Goal: Task Accomplishment & Management: Complete application form

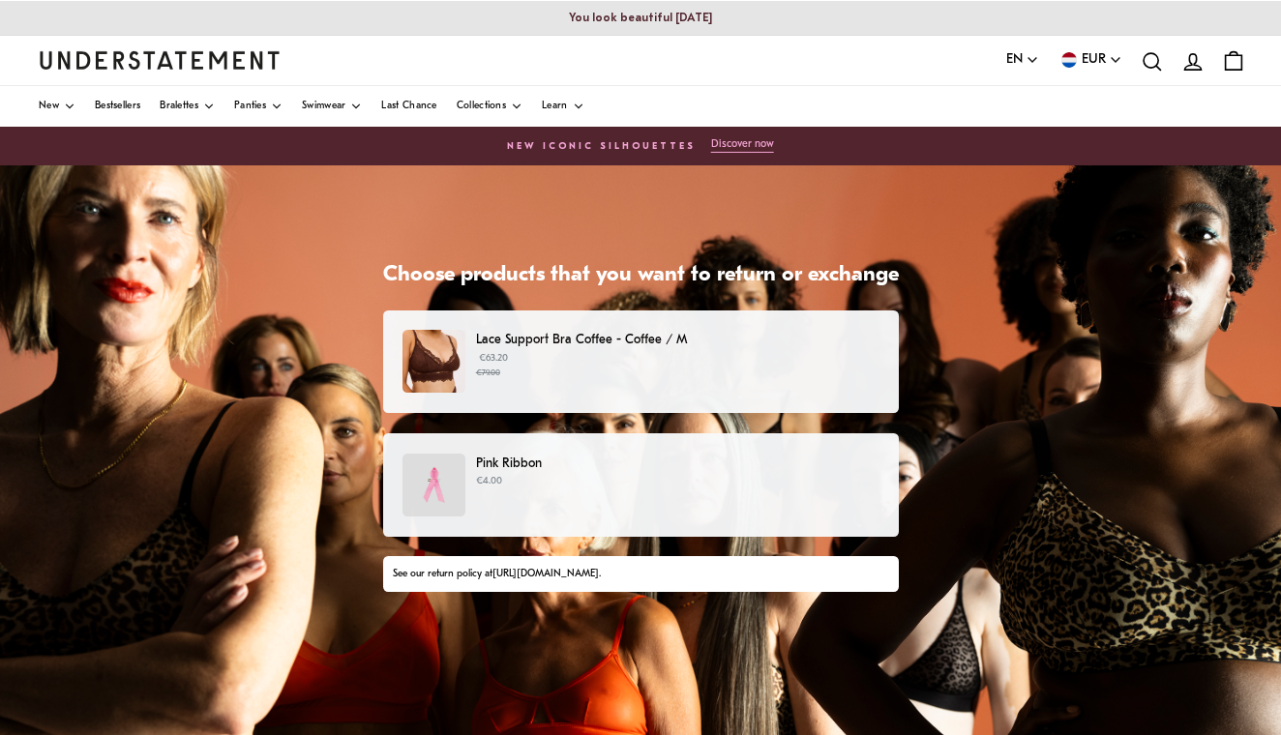
click at [686, 351] on p "€63.20 €79.00" at bounding box center [677, 365] width 403 height 29
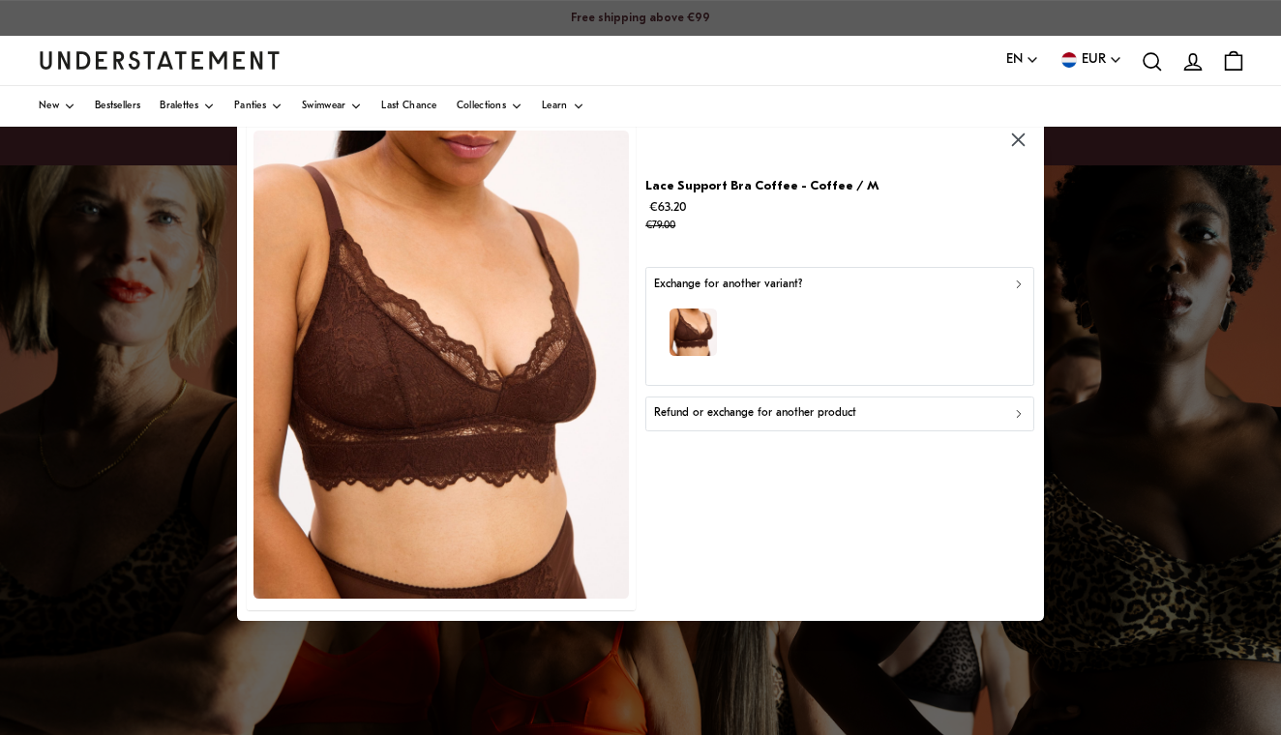
click at [1004, 303] on div "button" at bounding box center [840, 336] width 372 height 84
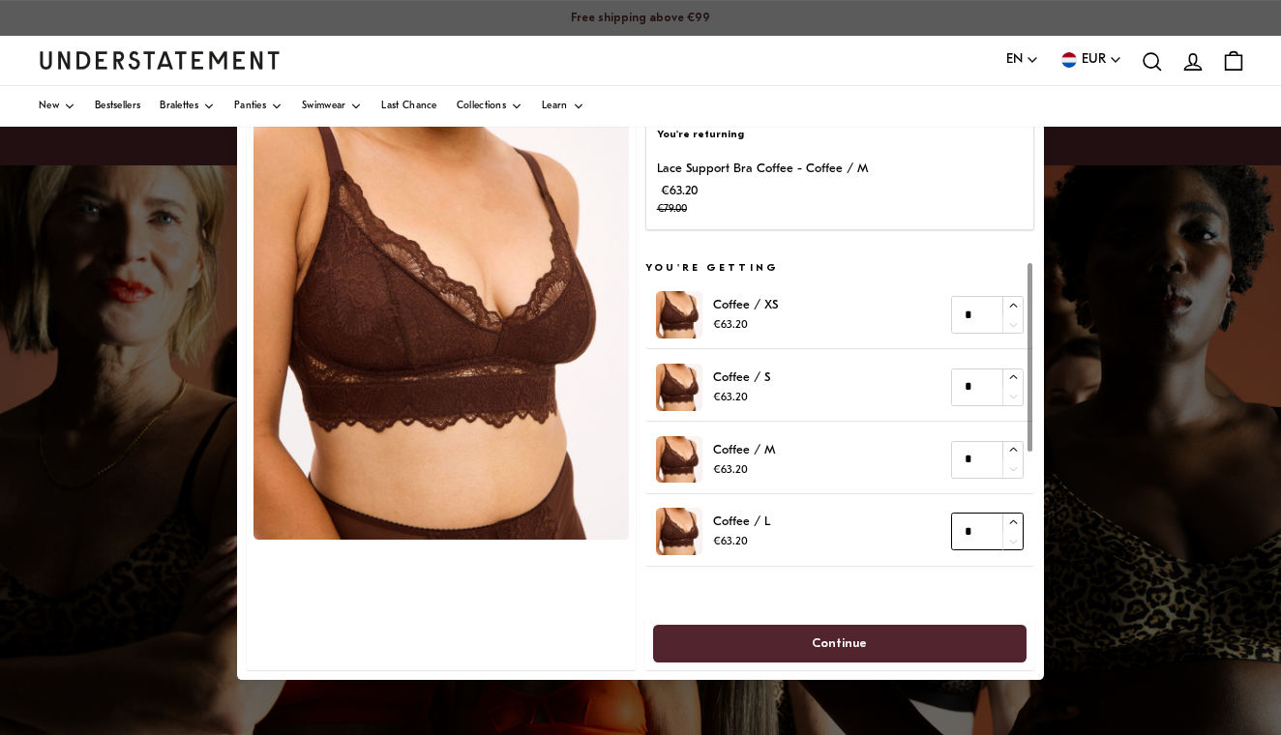
type input "*"
click at [1013, 523] on icon "button" at bounding box center [1013, 523] width 13 height 13
click at [912, 642] on span "Continue" at bounding box center [839, 644] width 331 height 36
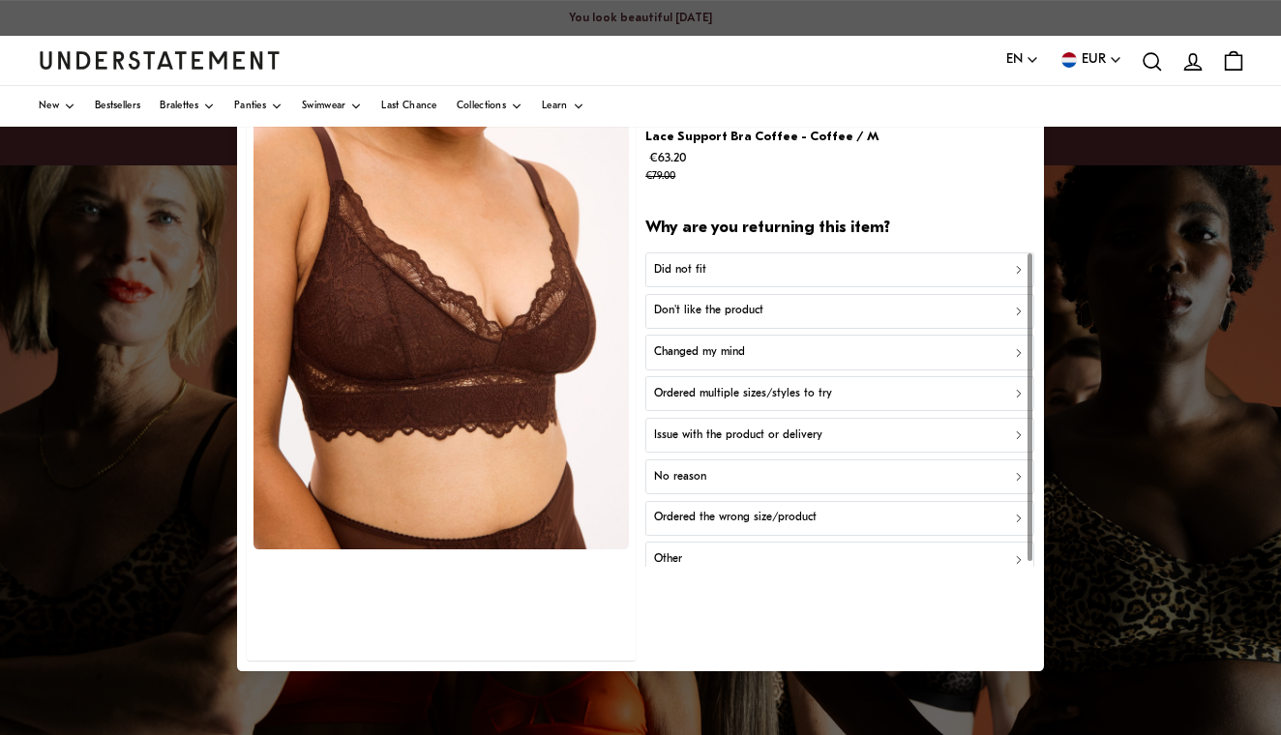
click at [909, 271] on div "Did not fit" at bounding box center [840, 269] width 372 height 18
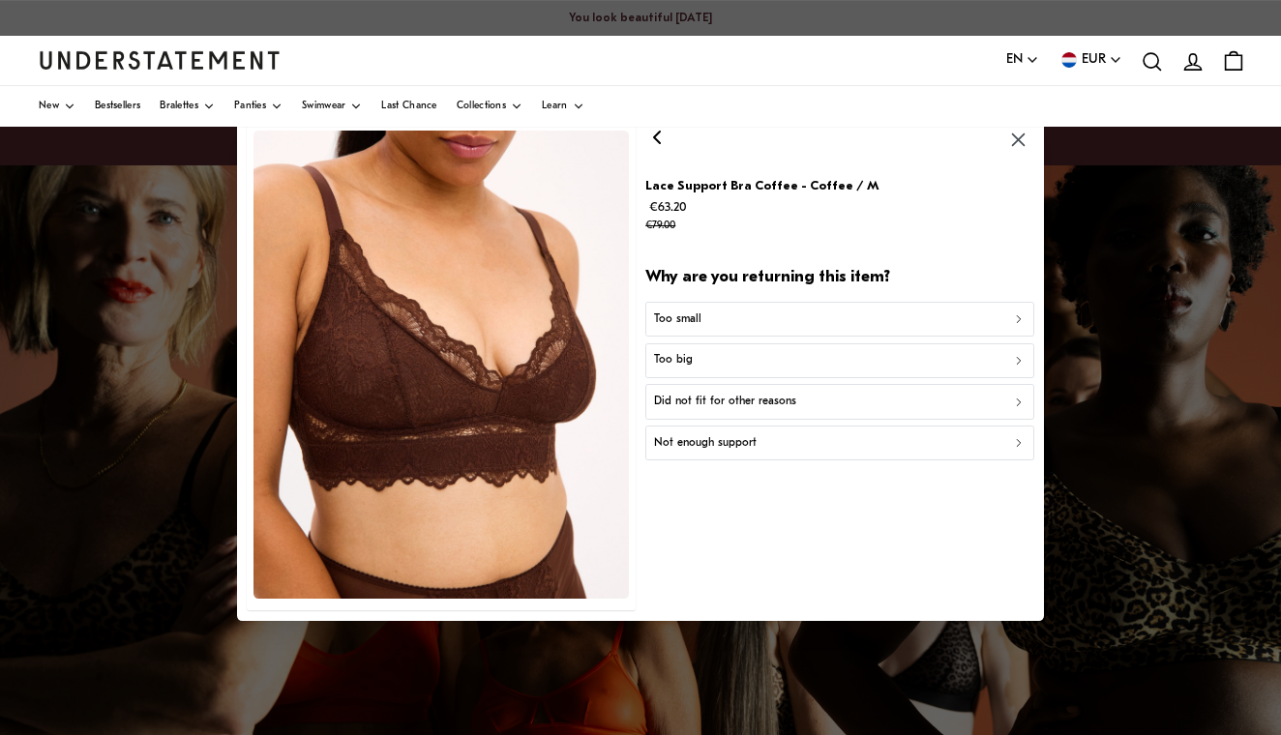
click at [925, 315] on div "Too small" at bounding box center [840, 320] width 372 height 18
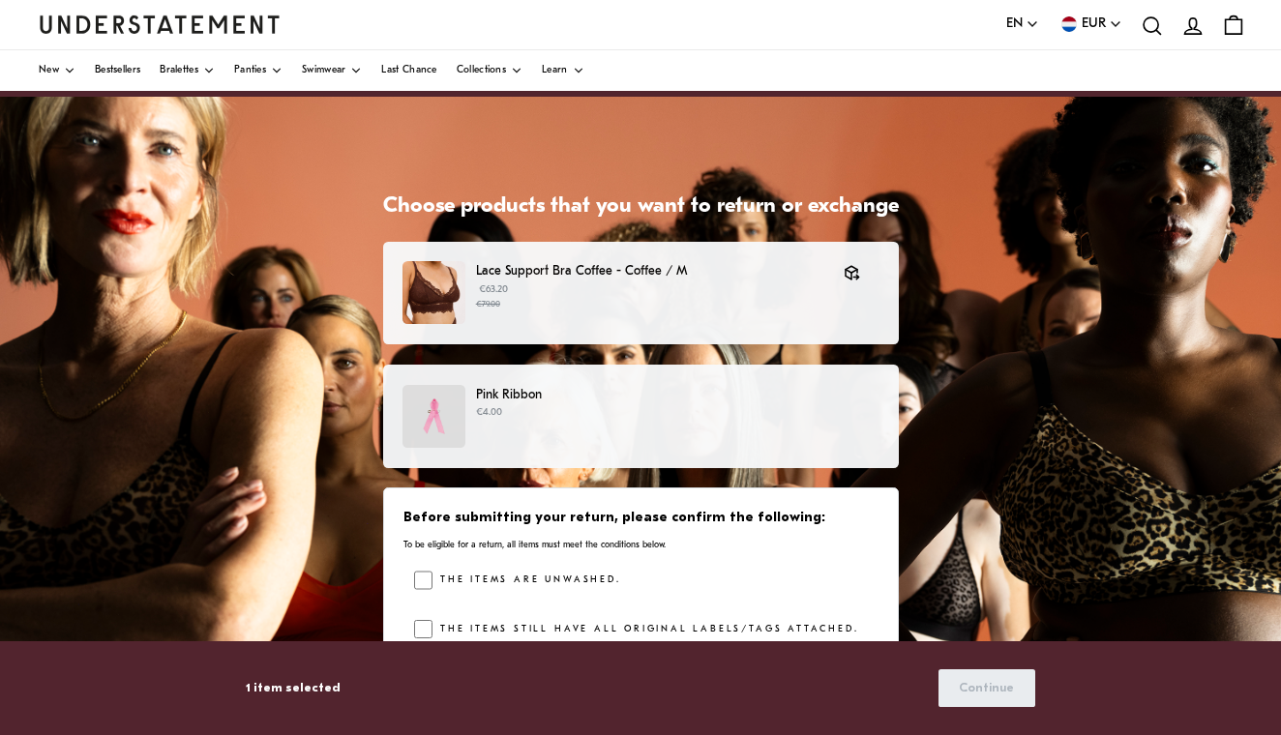
scroll to position [74, 0]
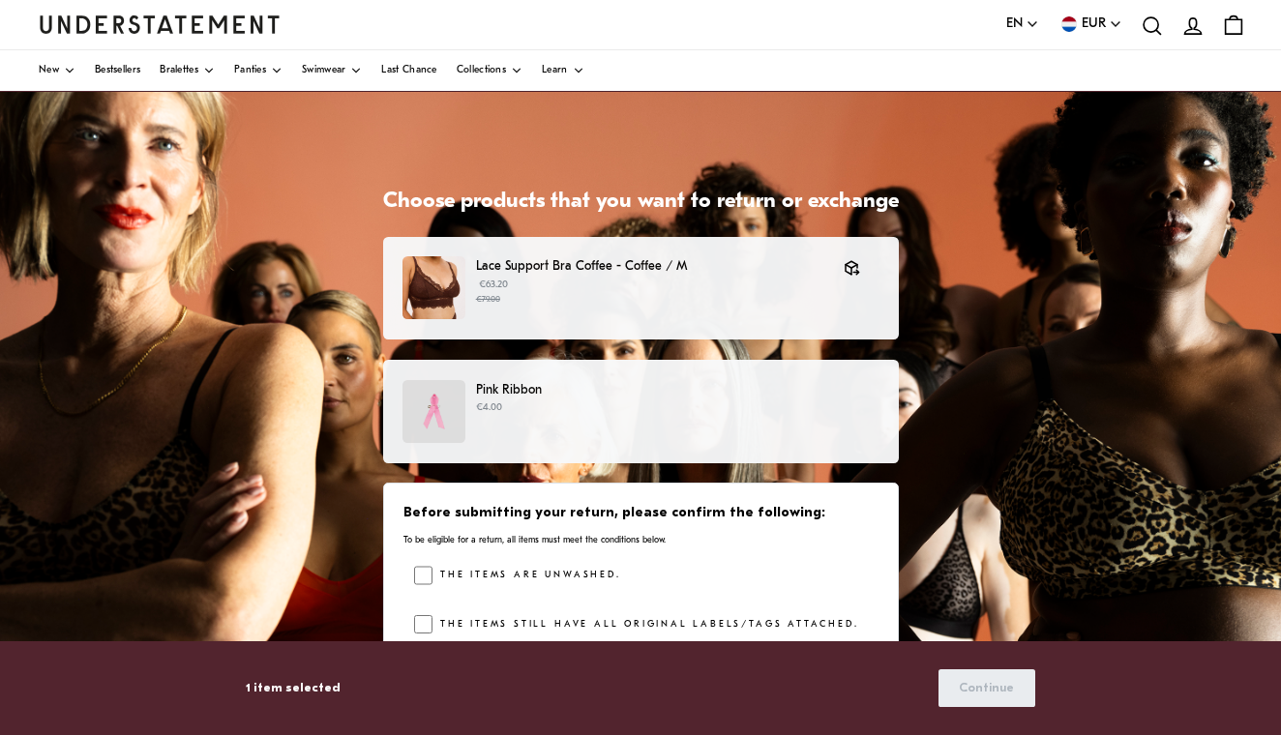
click at [825, 403] on p "€4.00" at bounding box center [677, 408] width 403 height 15
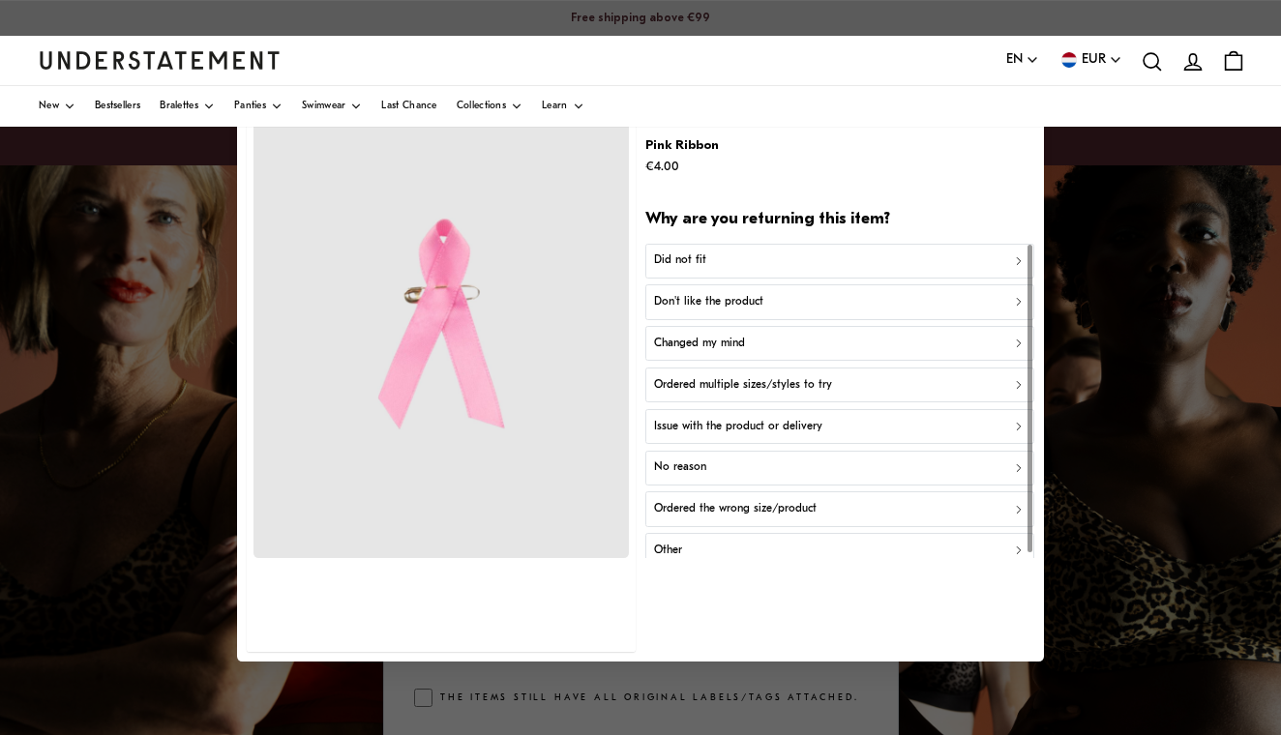
click at [970, 507] on div "Ordered the wrong size/product" at bounding box center [840, 509] width 372 height 18
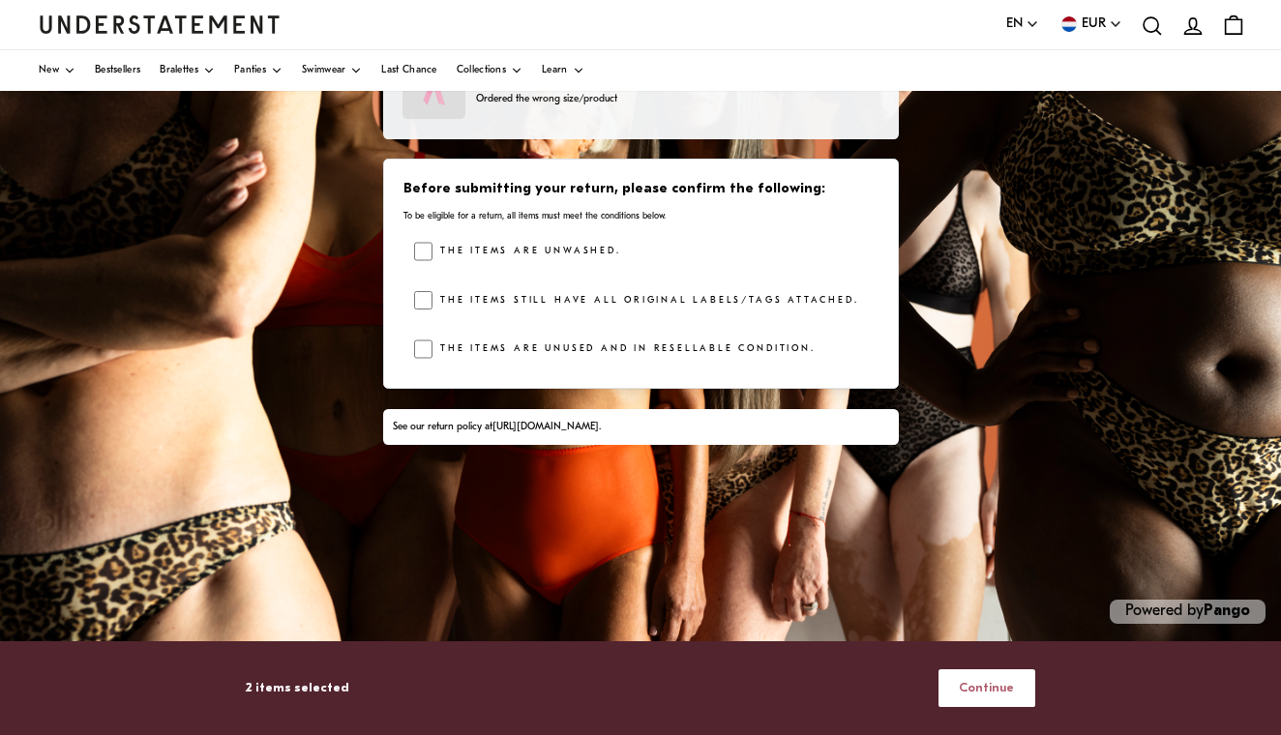
scroll to position [398, 0]
click at [978, 692] on span "Continue" at bounding box center [986, 689] width 55 height 36
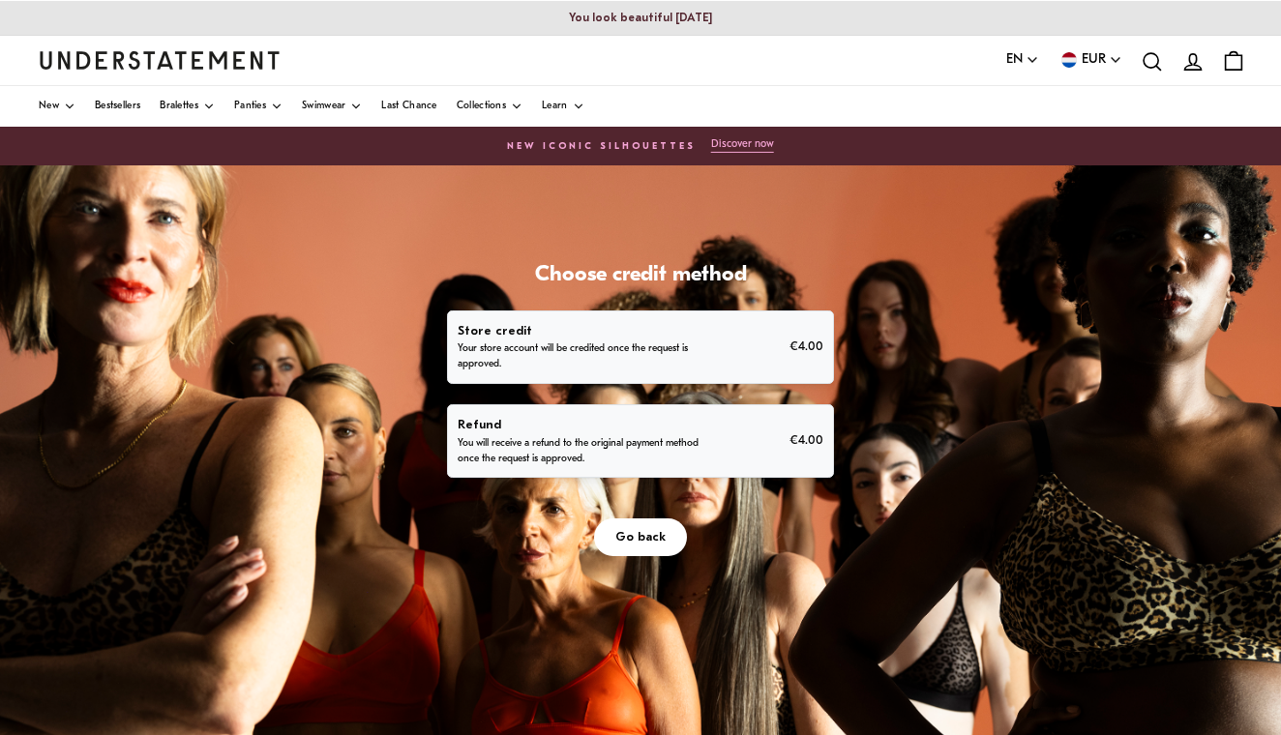
click at [684, 438] on p "You will receive a refund to the original payment method once the request is ap…" at bounding box center [583, 451] width 251 height 31
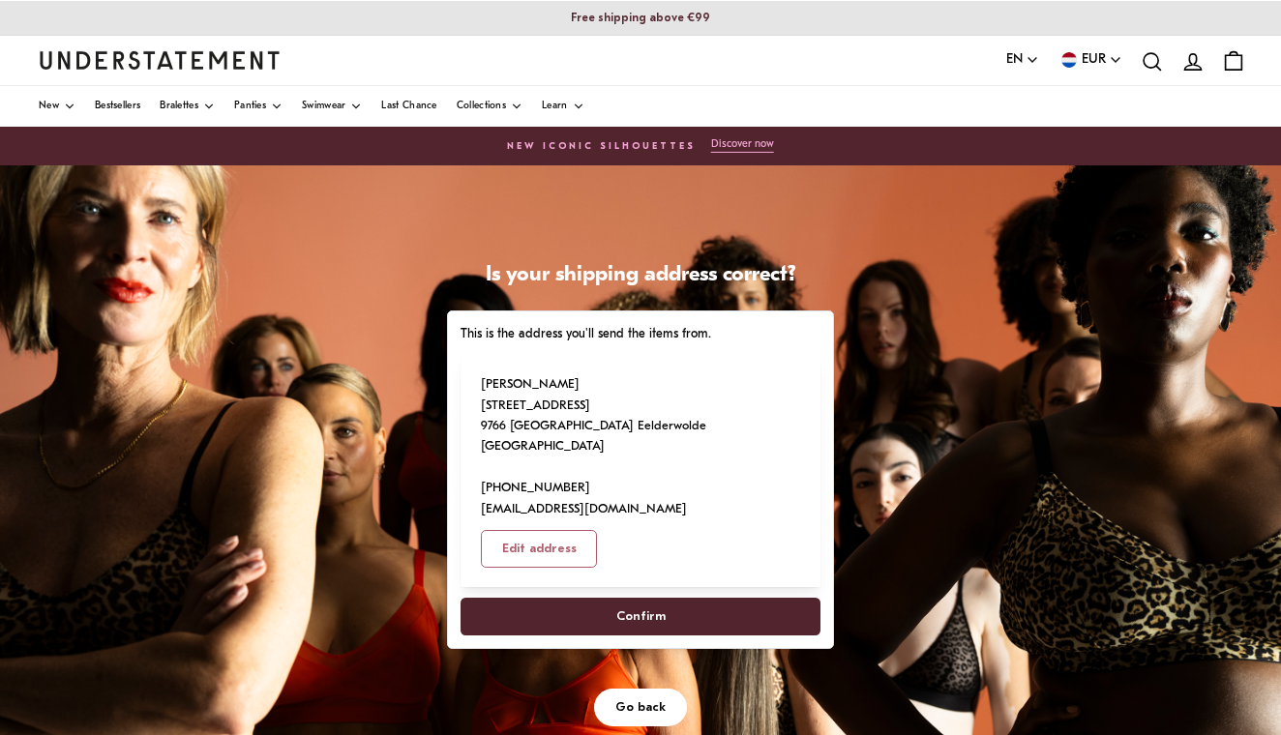
click at [671, 599] on span "Confirm" at bounding box center [640, 617] width 317 height 36
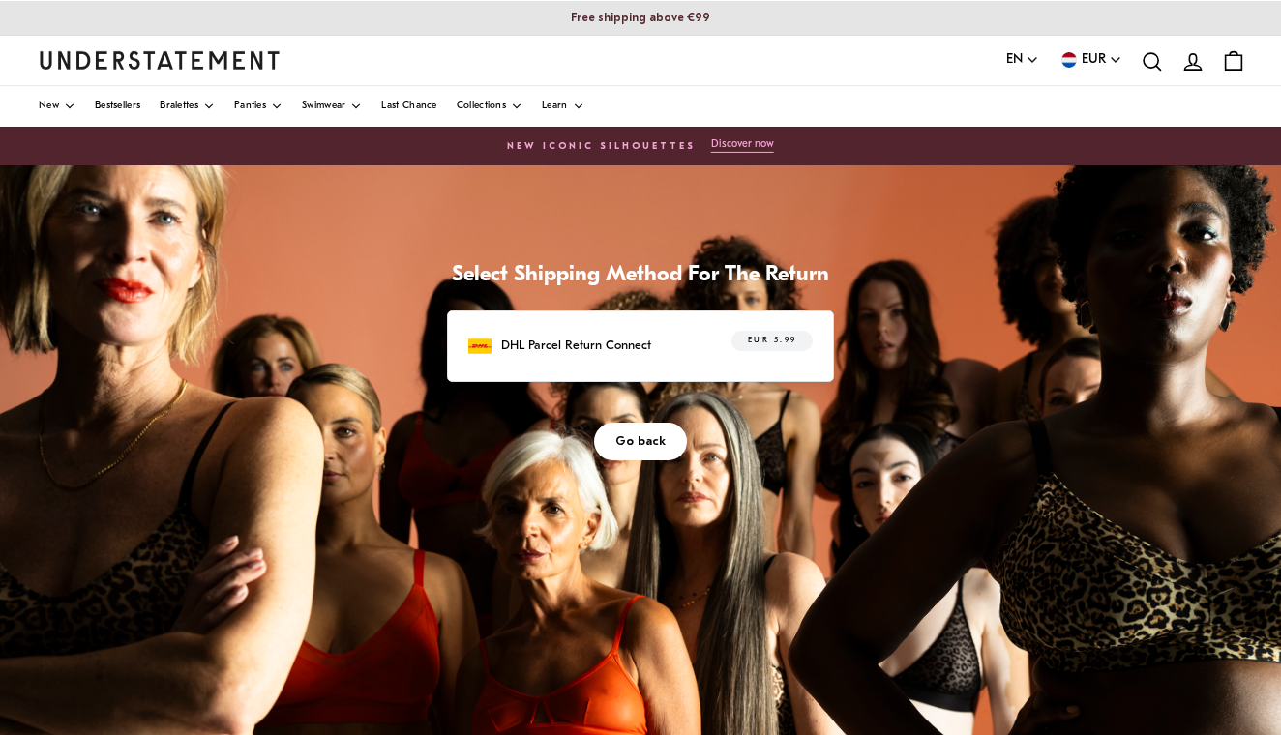
click at [743, 350] on div "EUR 5.99" at bounding box center [761, 346] width 103 height 30
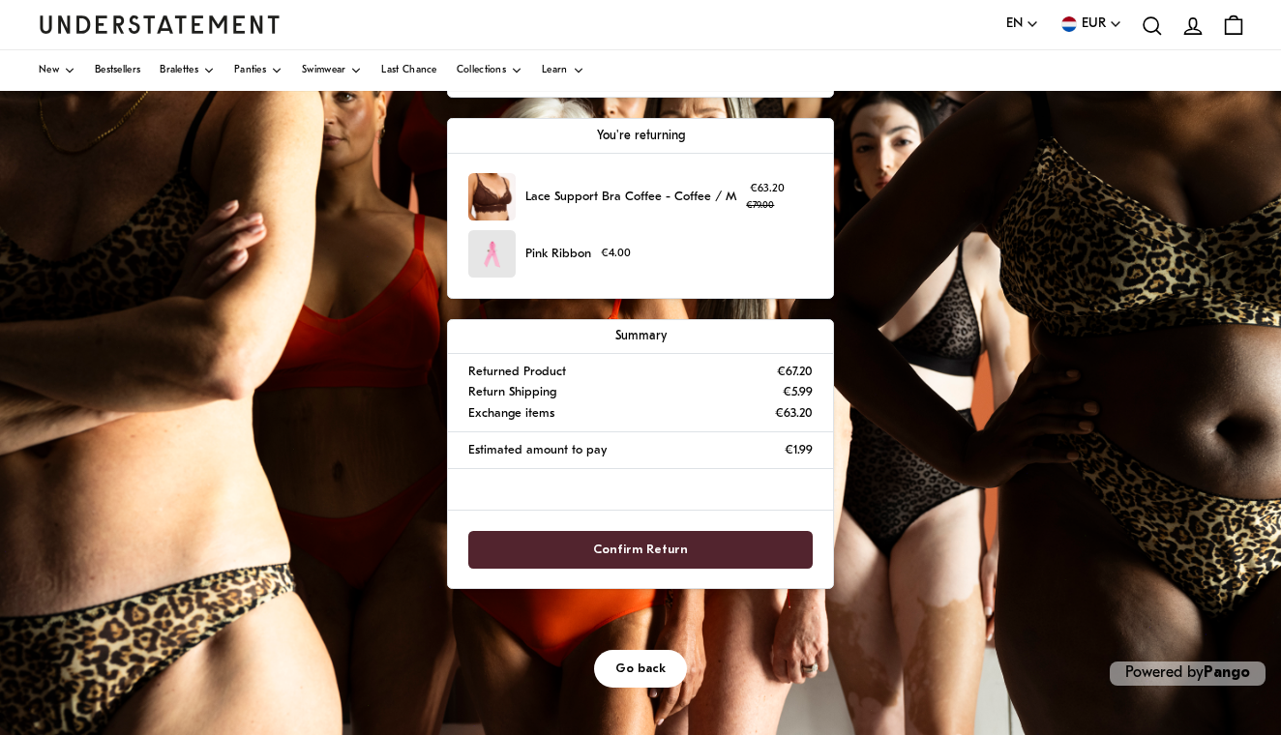
scroll to position [345, 0]
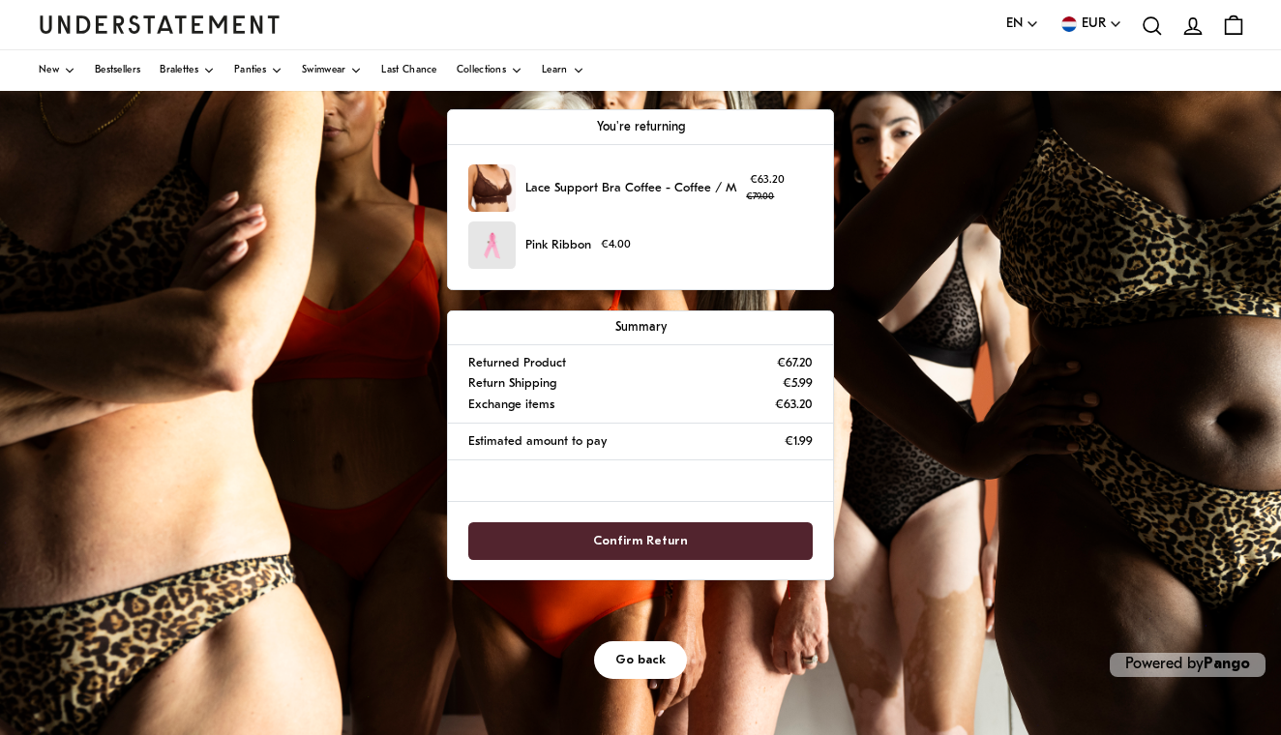
click at [660, 535] on span "Confirm Return" at bounding box center [640, 542] width 95 height 36
